Goal: Information Seeking & Learning: Learn about a topic

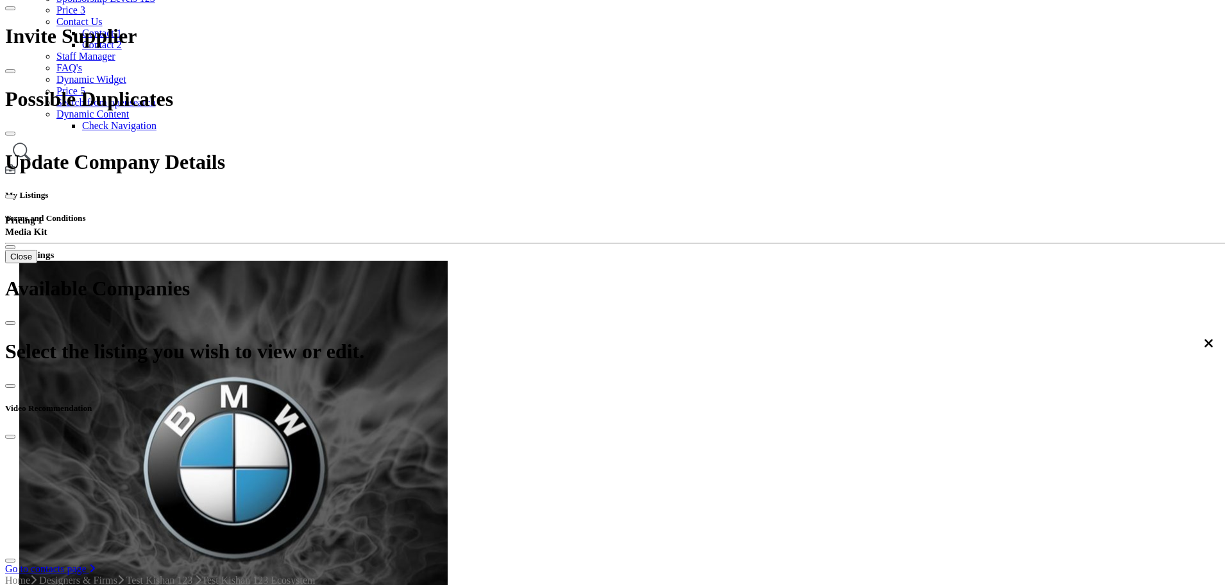
scroll to position [257, 0]
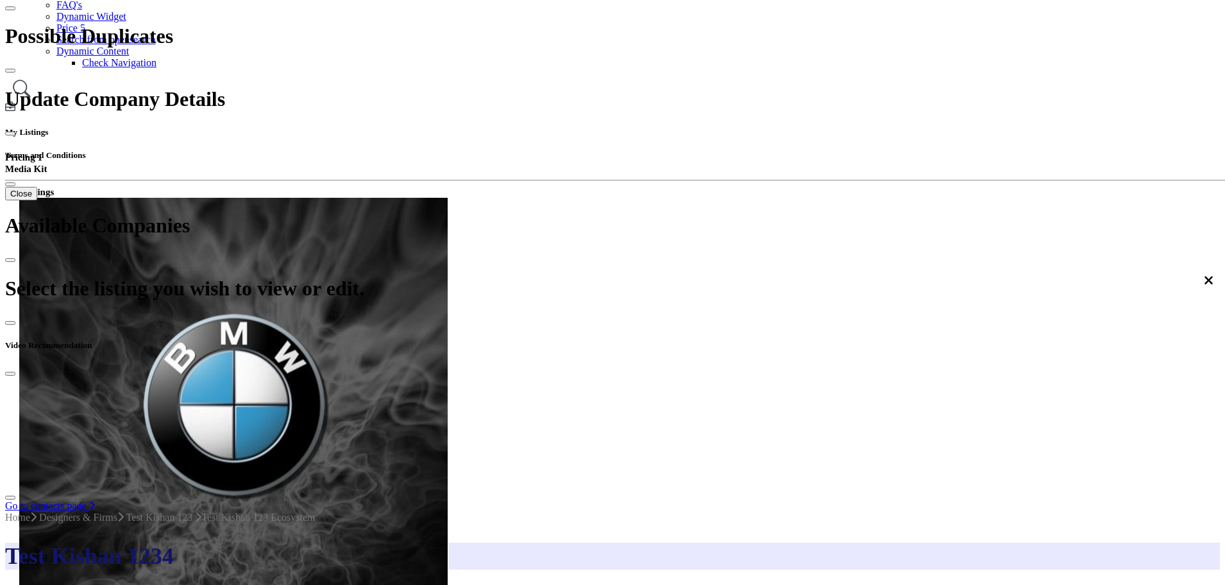
scroll to position [321, 0]
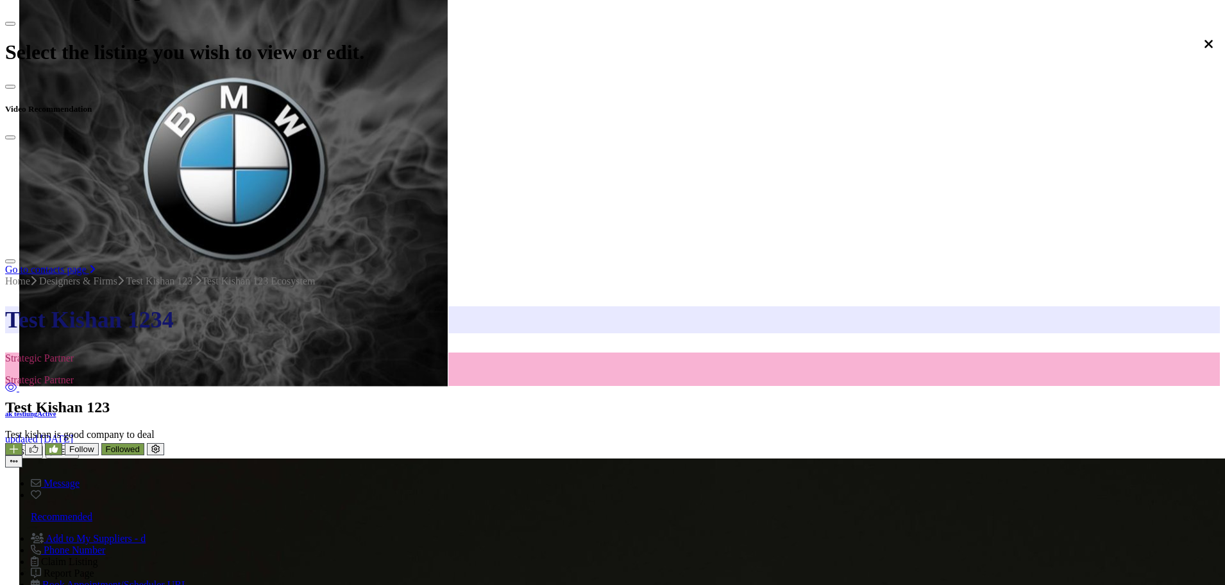
scroll to position [577, 0]
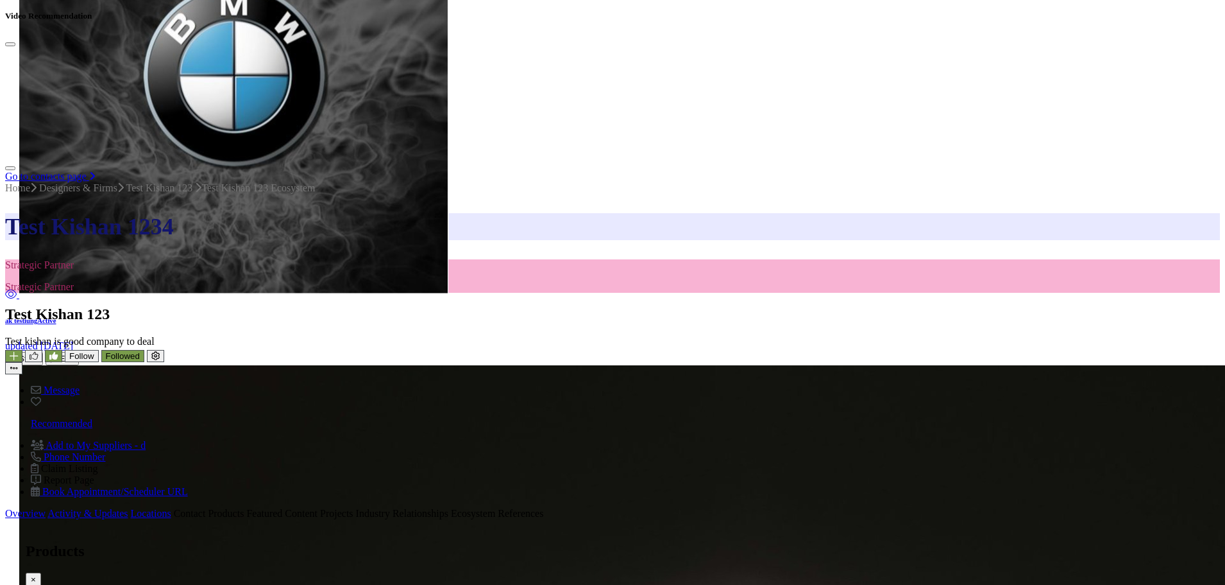
scroll to position [642, 0]
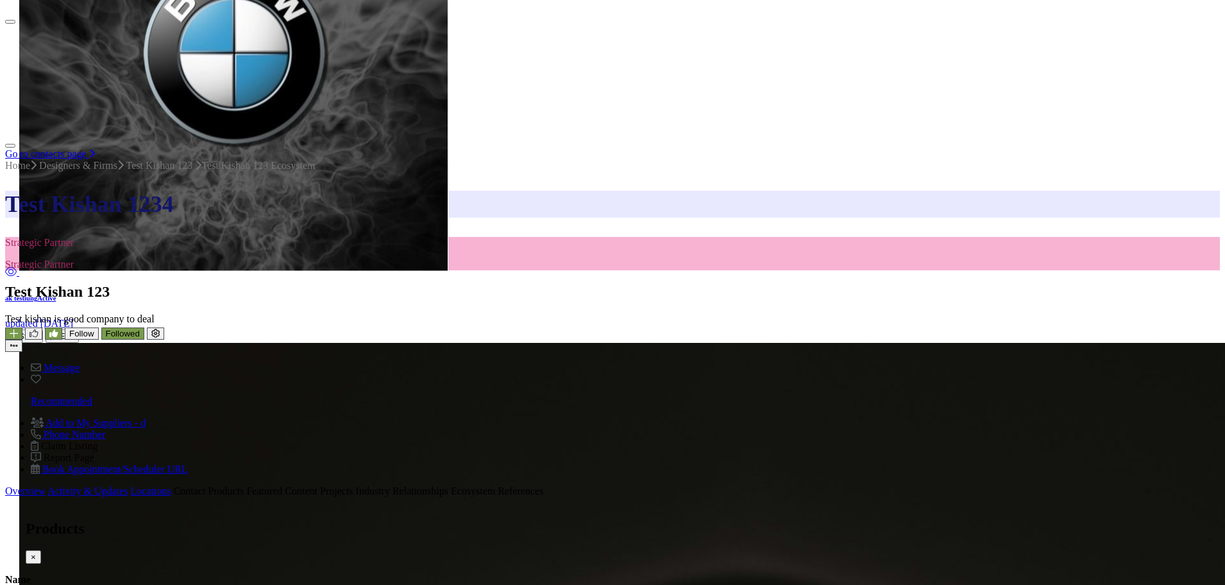
type input "*"
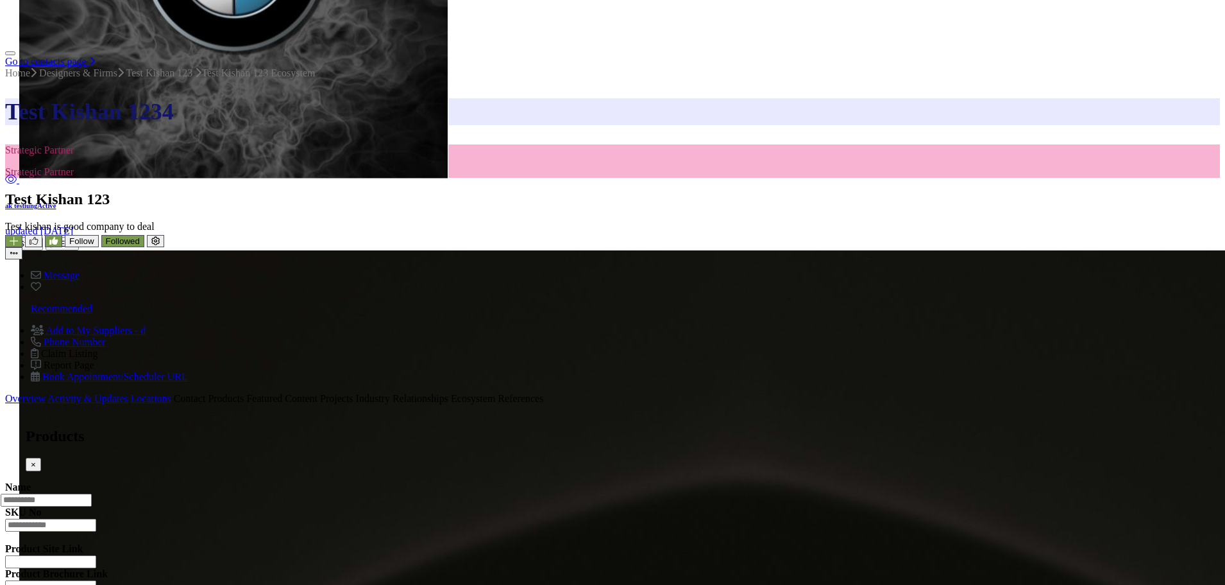
scroll to position [770, 0]
